Goal: Transaction & Acquisition: Purchase product/service

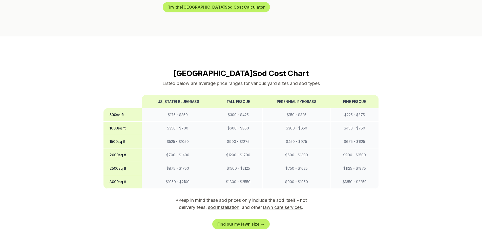
scroll to position [380, 0]
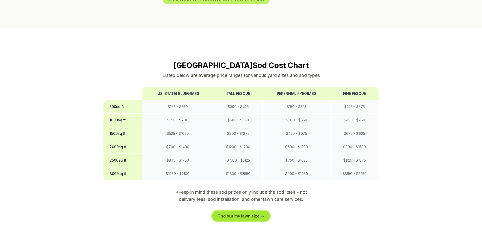
click at [254, 211] on link "Find out my lawn size →" at bounding box center [240, 216] width 57 height 10
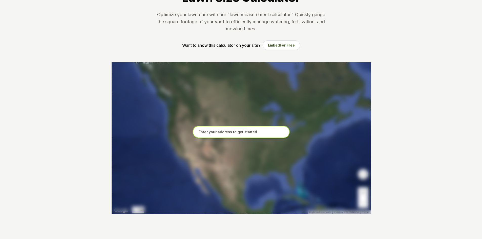
scroll to position [51, 0]
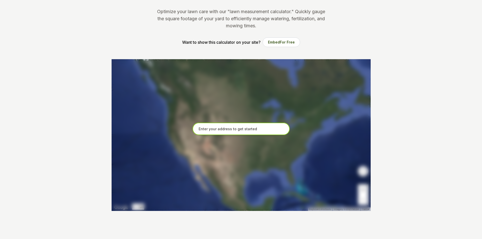
click at [246, 131] on input "text" at bounding box center [241, 129] width 97 height 13
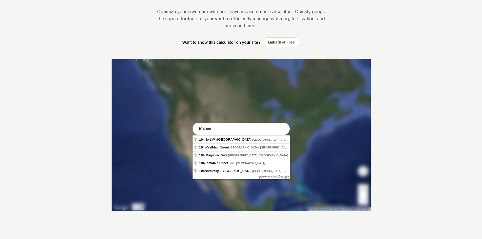
type input "[STREET_ADDRESS][PERSON_NAME]"
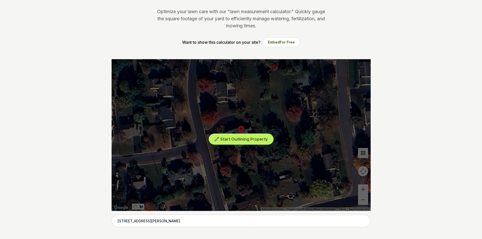
click at [249, 147] on div "Start Outlining Property" at bounding box center [241, 135] width 259 height 152
click at [239, 138] on span "Start Outlining Property" at bounding box center [243, 139] width 47 height 5
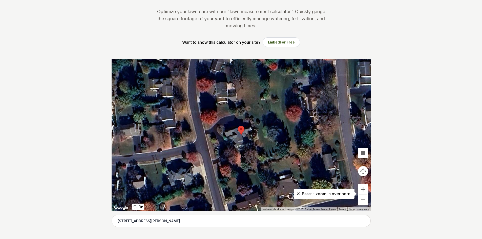
click at [362, 199] on button "Zoom out" at bounding box center [363, 200] width 10 height 10
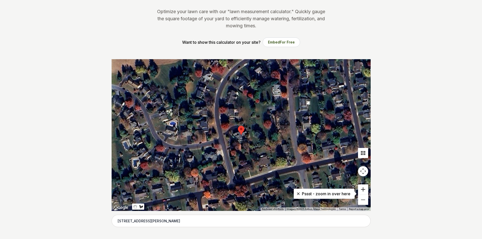
click at [363, 189] on button "Zoom in" at bounding box center [363, 189] width 10 height 10
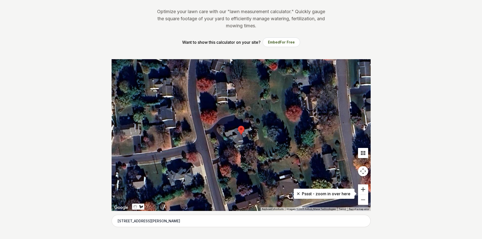
click at [363, 189] on button "Zoom in" at bounding box center [363, 189] width 10 height 10
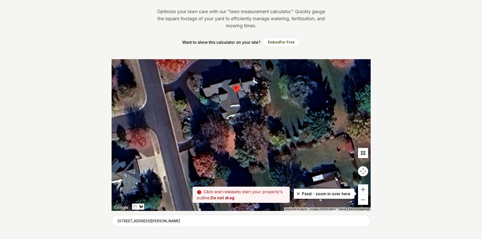
drag, startPoint x: 258, startPoint y: 167, endPoint x: 253, endPoint y: 124, distance: 43.3
click at [253, 124] on div at bounding box center [241, 135] width 259 height 152
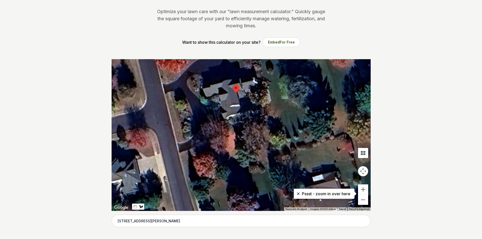
click at [207, 177] on div at bounding box center [241, 135] width 259 height 152
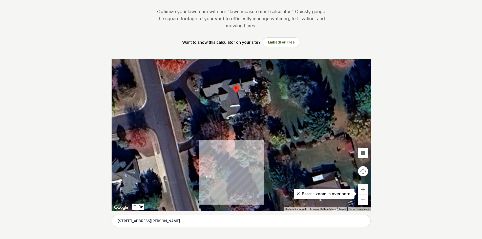
click at [241, 165] on div at bounding box center [241, 135] width 259 height 152
click at [239, 159] on div at bounding box center [241, 135] width 259 height 152
click at [225, 164] on div at bounding box center [241, 135] width 259 height 152
click at [217, 151] on div at bounding box center [241, 135] width 259 height 152
click at [208, 153] on div at bounding box center [241, 135] width 259 height 152
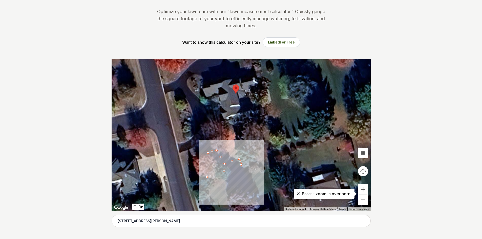
click at [216, 167] on div at bounding box center [241, 135] width 259 height 152
click at [205, 173] on div at bounding box center [241, 135] width 259 height 152
click at [207, 177] on div at bounding box center [241, 135] width 259 height 152
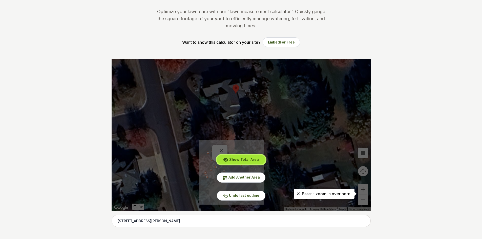
click at [252, 159] on span "Show Total Area" at bounding box center [244, 159] width 30 height 4
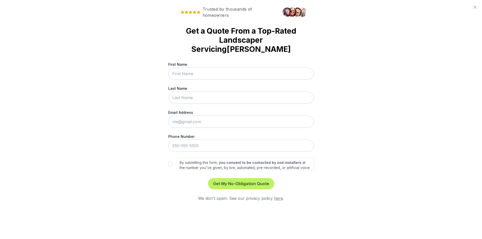
scroll to position [0, 0]
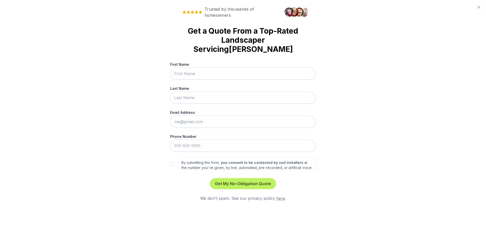
click at [480, 7] on icon at bounding box center [479, 7] width 6 height 6
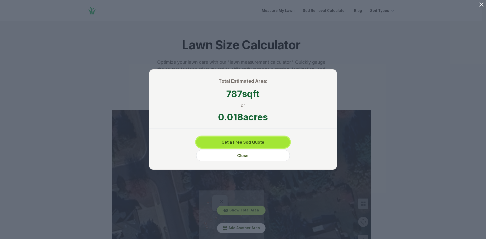
click at [275, 141] on button "Get a Free Sod Quote" at bounding box center [243, 142] width 94 height 11
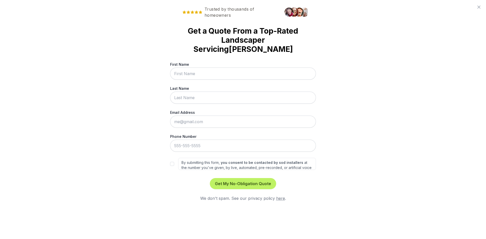
click at [477, 6] on icon at bounding box center [479, 7] width 6 height 6
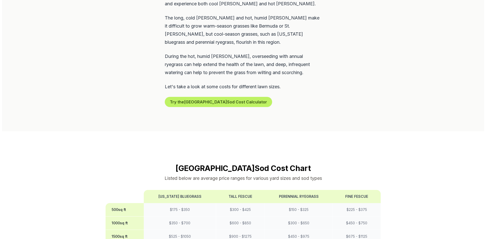
scroll to position [278, 0]
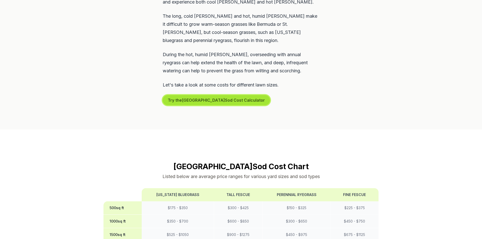
click at [196, 95] on button "Try the Lancaster Sod Cost Calculator" at bounding box center [216, 100] width 107 height 10
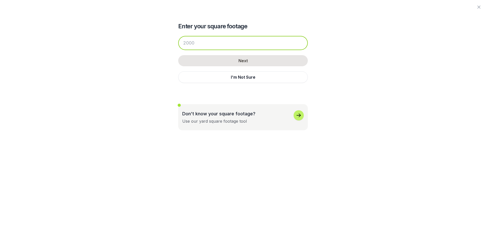
click at [224, 42] on input "number" at bounding box center [243, 43] width 130 height 14
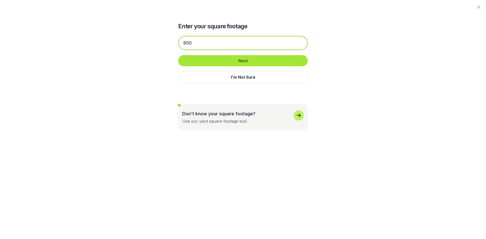
type input "800"
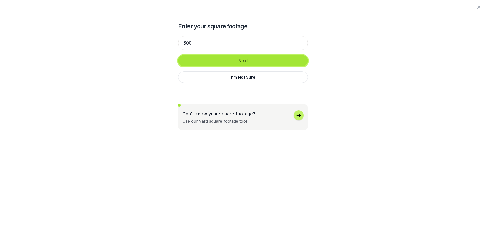
click at [230, 59] on button "Next" at bounding box center [243, 60] width 130 height 11
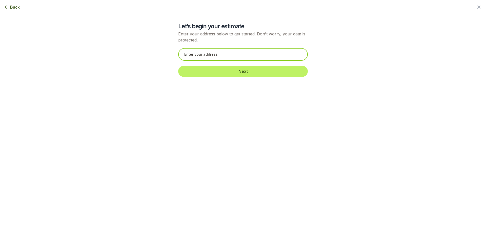
click at [230, 58] on input "text" at bounding box center [243, 54] width 130 height 13
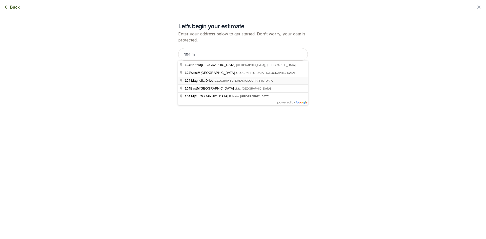
type input "[STREET_ADDRESS][PERSON_NAME]"
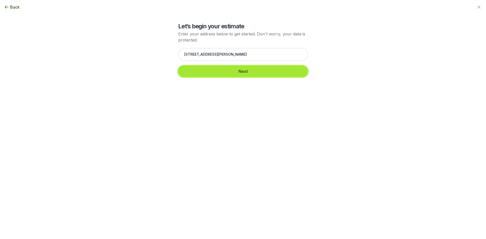
click at [236, 73] on button "Next" at bounding box center [243, 71] width 130 height 11
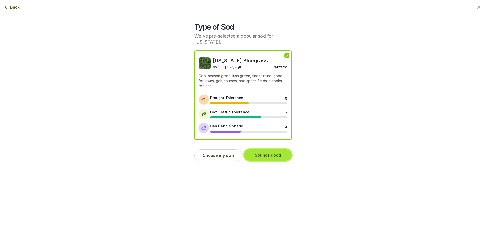
click at [274, 154] on button "Sounds good" at bounding box center [268, 155] width 48 height 11
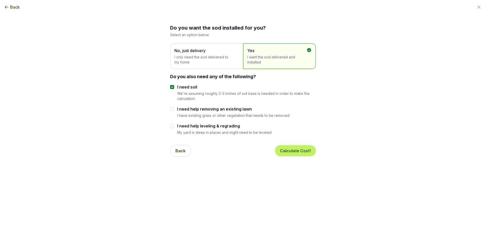
click at [193, 57] on span "I only need the sod delivered to my home" at bounding box center [203, 60] width 59 height 10
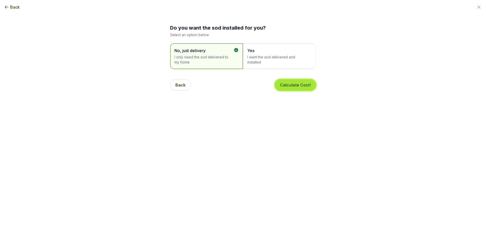
click at [286, 87] on button "Calculate Cost!" at bounding box center [295, 84] width 41 height 11
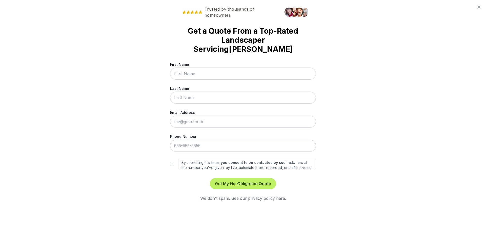
click at [480, 7] on icon at bounding box center [479, 7] width 6 height 6
